Goal: Task Accomplishment & Management: Use online tool/utility

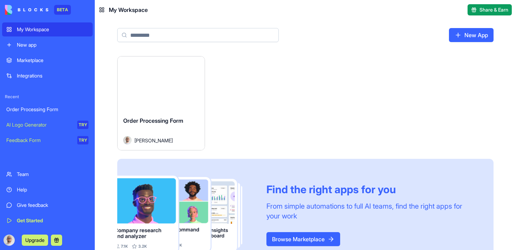
click at [32, 47] on div "New app" at bounding box center [53, 44] width 72 height 7
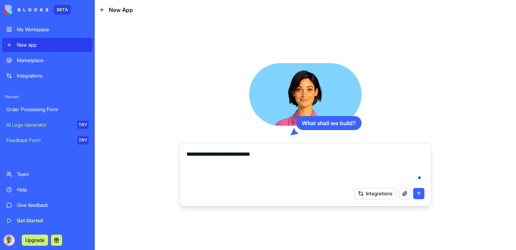
type textarea "**********"
